Goal: Information Seeking & Learning: Find specific page/section

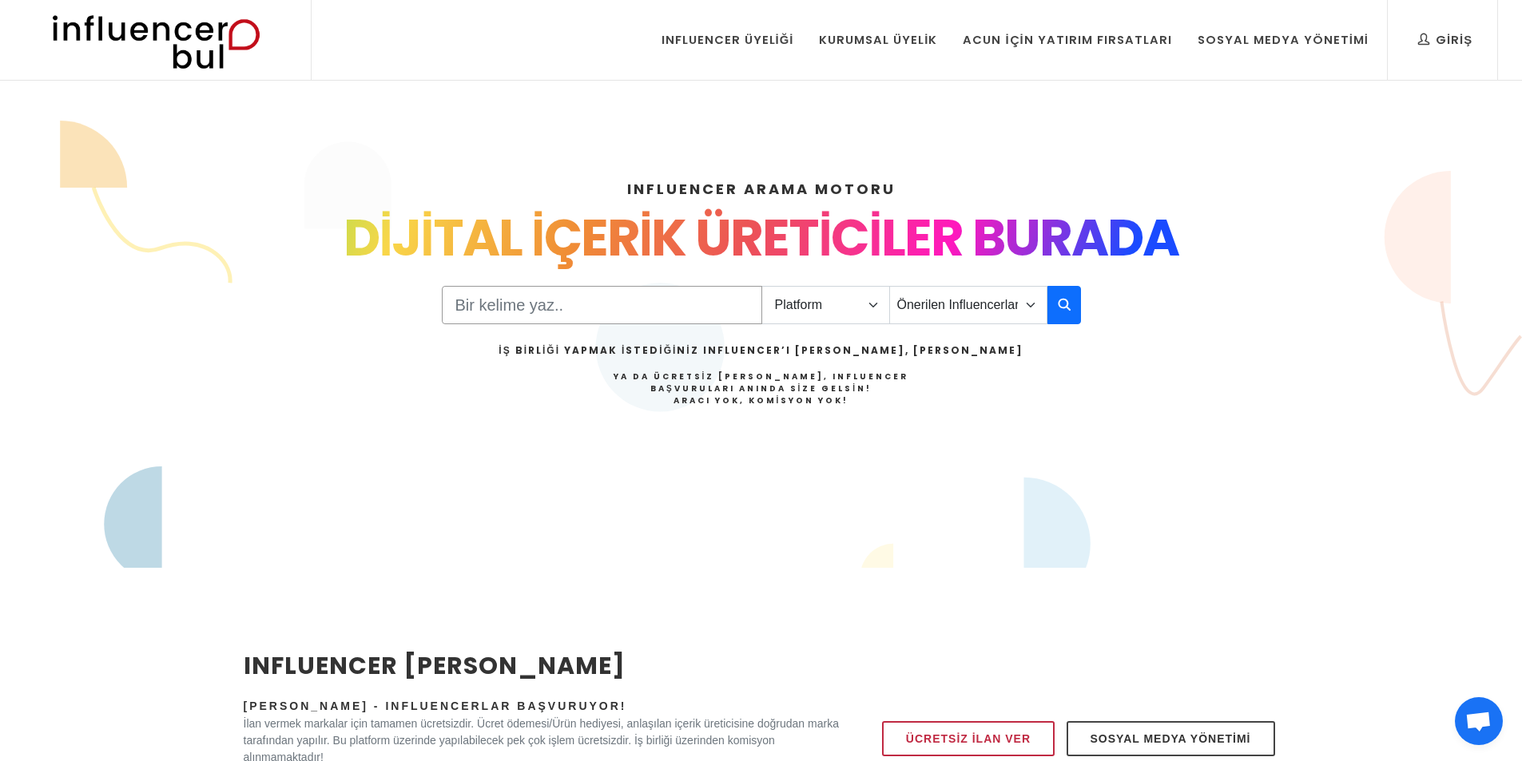
click at [497, 304] on input "Search" at bounding box center [602, 305] width 320 height 38
click at [773, 302] on select "Platform Instagram Facebook Youtube Tiktok Twitter Twitch" at bounding box center [825, 305] width 129 height 38
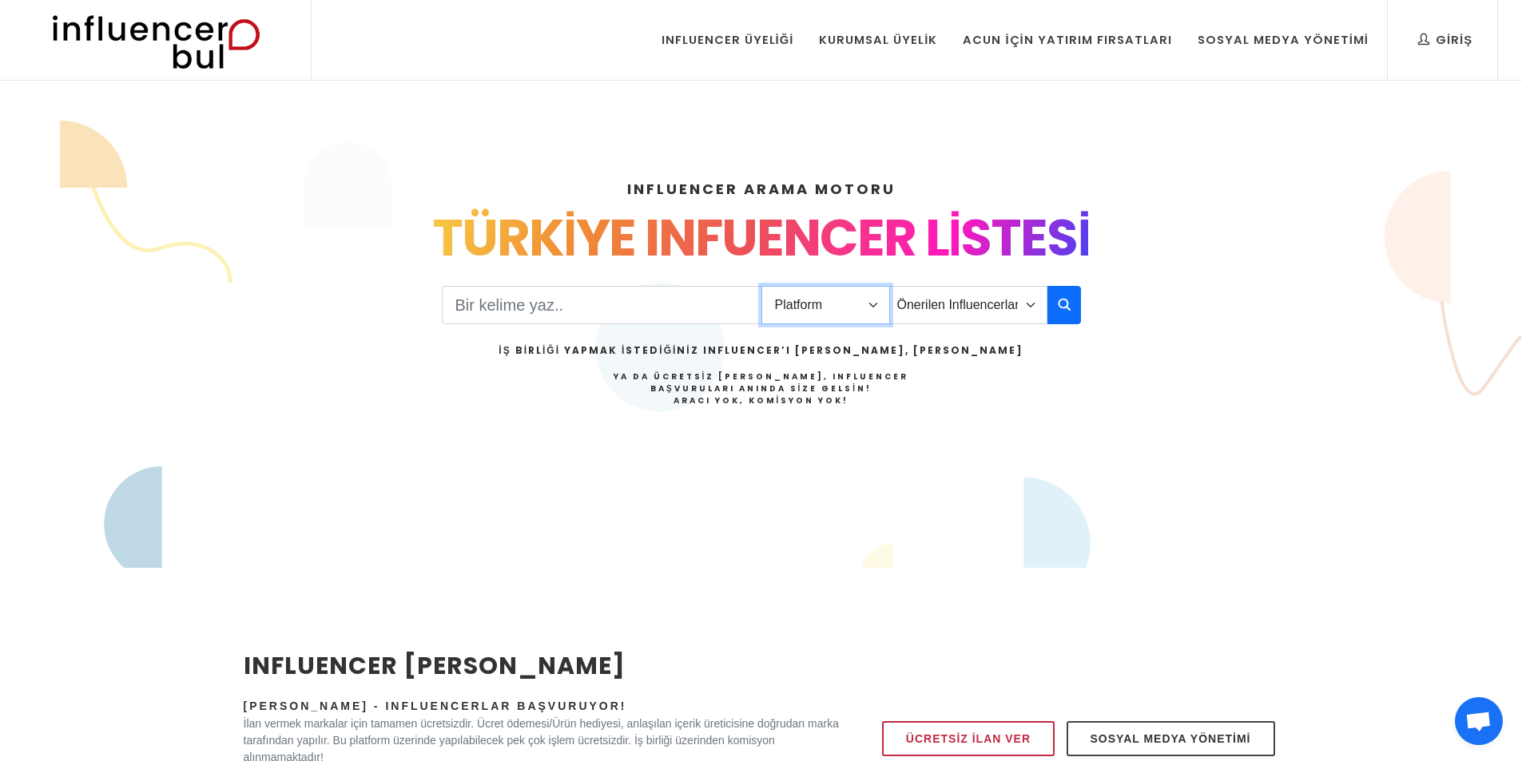
select select "1"
click at [761, 286] on select "Platform Instagram Facebook Youtube Tiktok Twitter Twitch" at bounding box center [825, 305] width 129 height 38
click at [908, 313] on select "Önerilen Influencerlar Aile & Çocuk & Ebeveyn Alışveriş & Giyim & Aksesuar Arab…" at bounding box center [968, 305] width 158 height 38
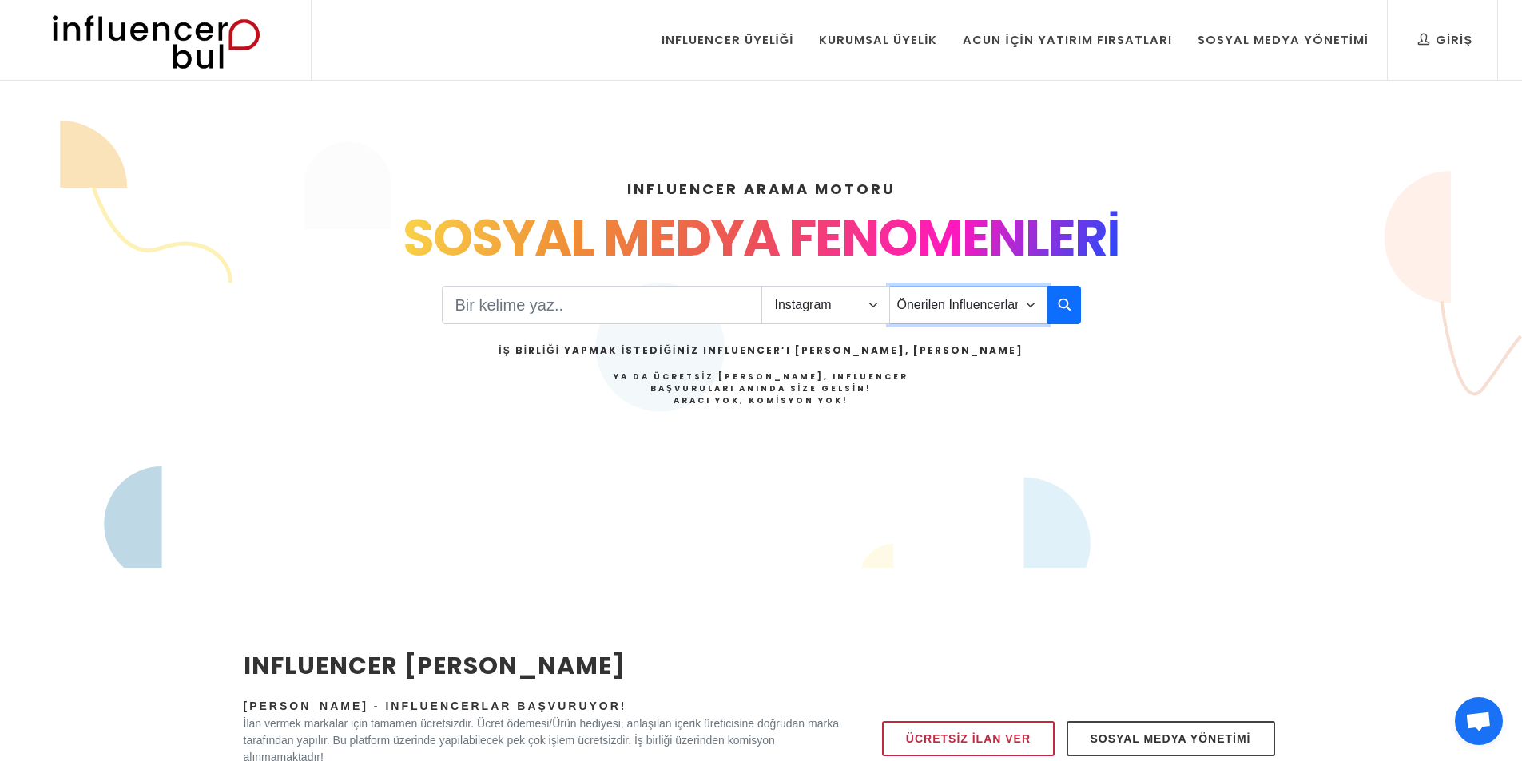
select select "12"
click at [889, 286] on select "Önerilen Influencerlar Aile & Çocuk & Ebeveyn Alışveriş & Giyim & Aksesuar Arab…" at bounding box center [968, 305] width 158 height 38
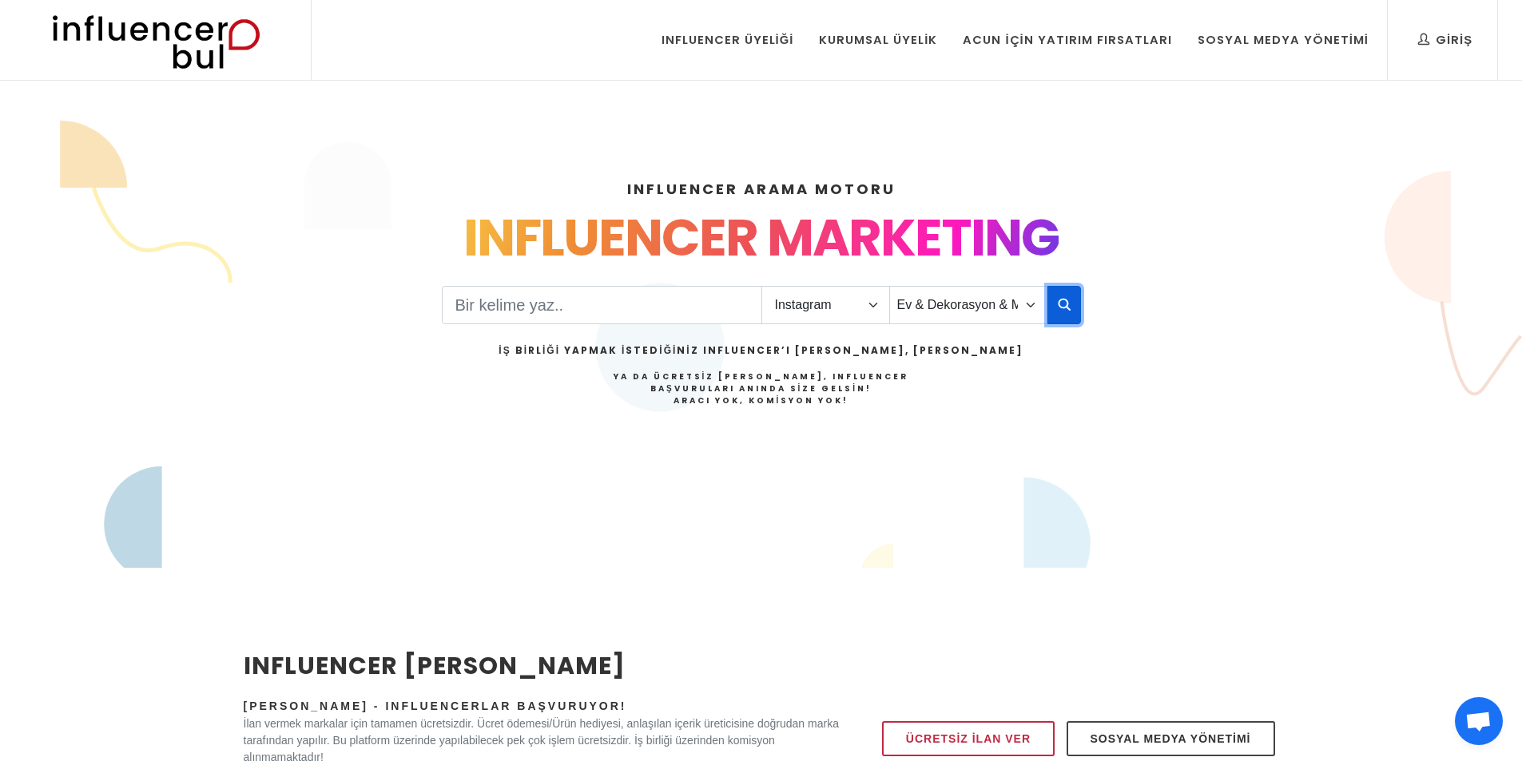
click at [1064, 304] on icon "button" at bounding box center [1064, 304] width 13 height 19
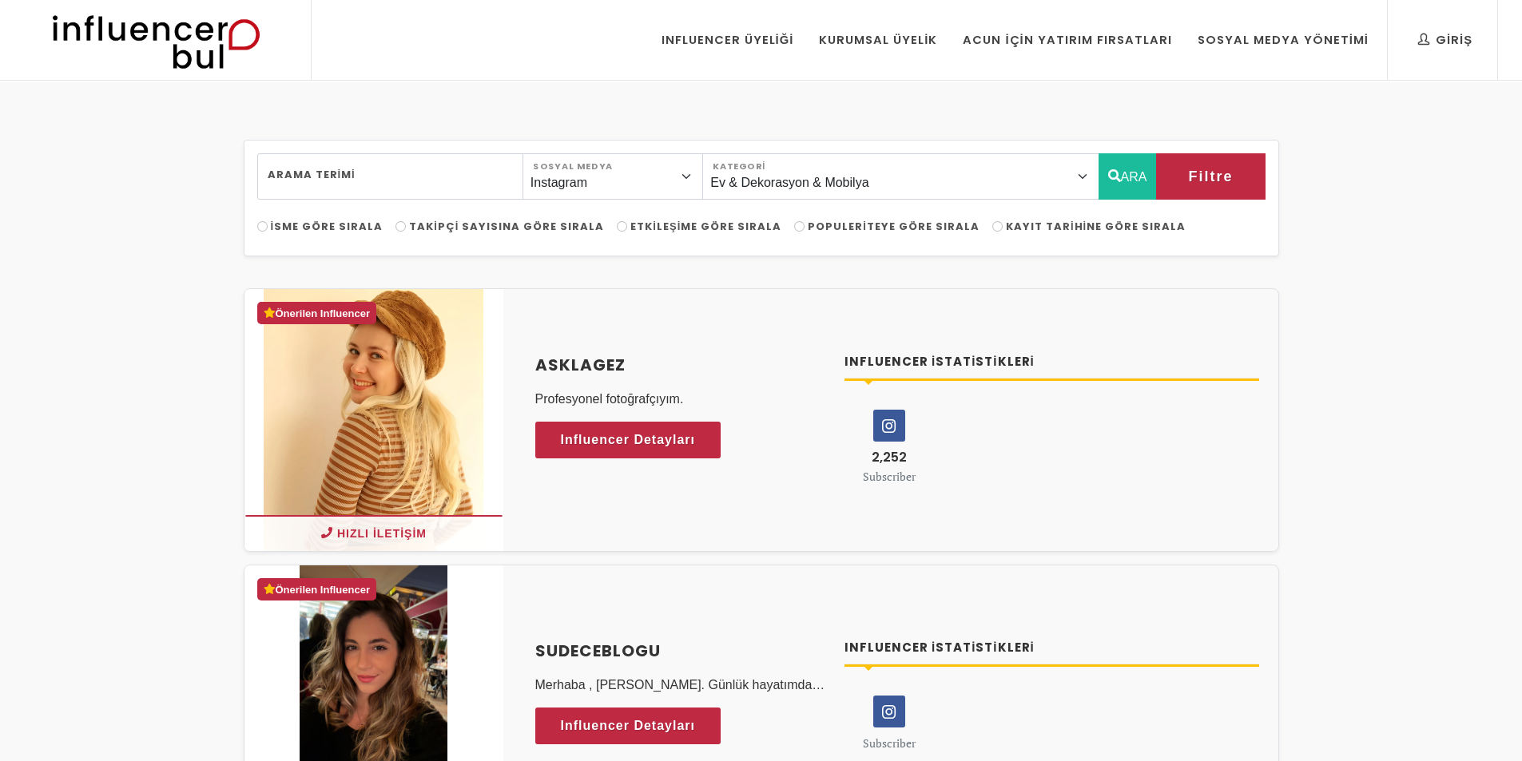
select select "12"
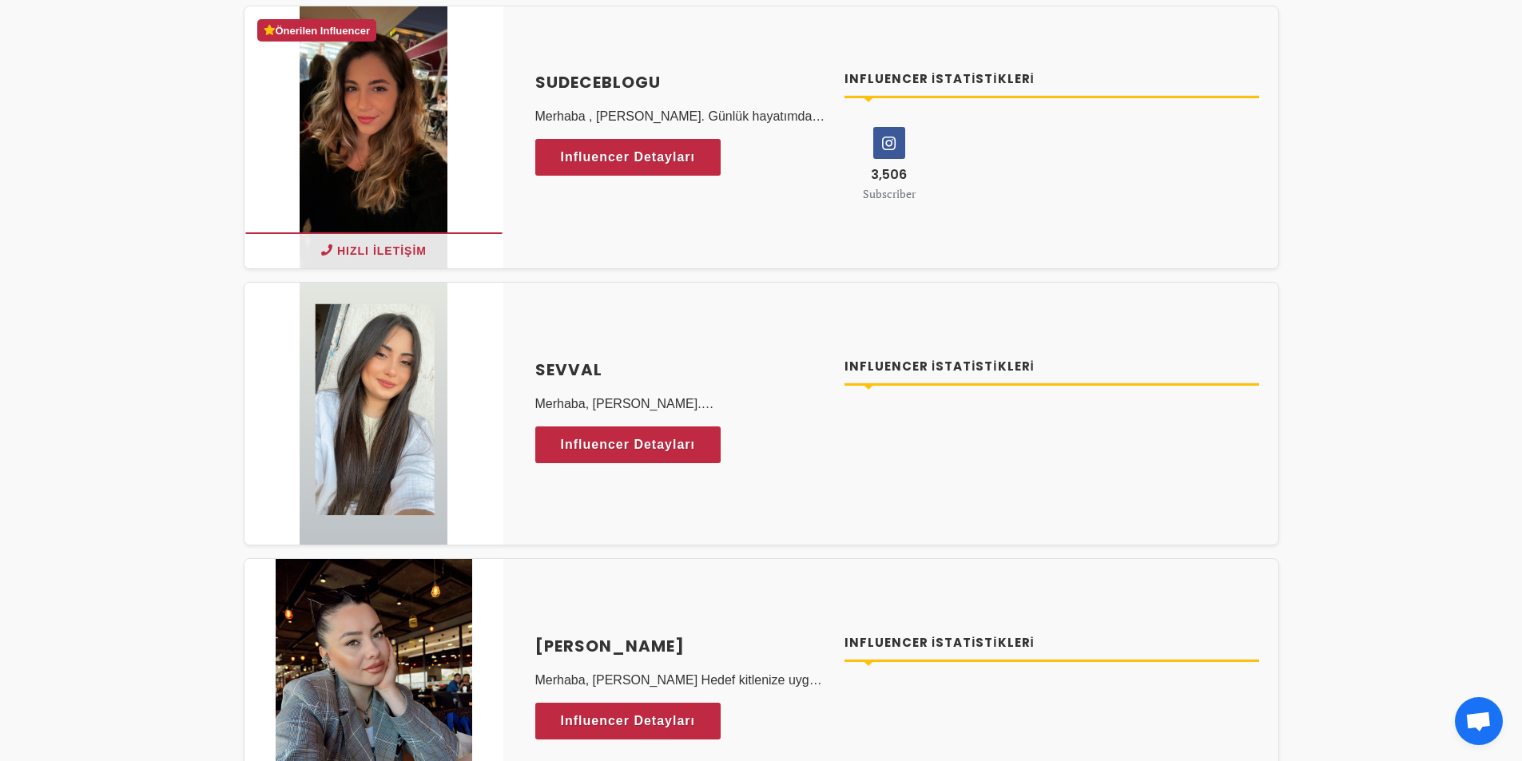
scroll to position [879, 0]
